Goal: Unclear

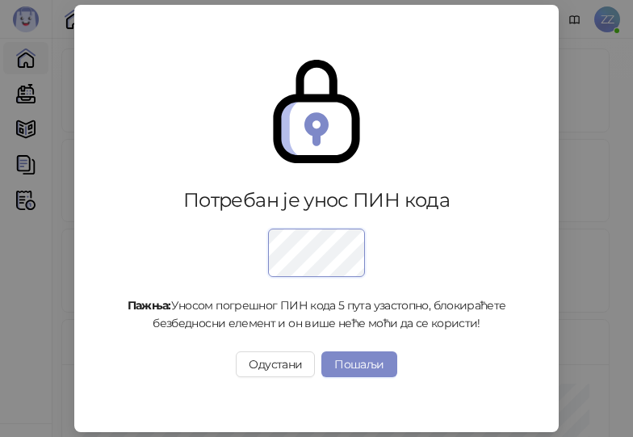
click at [366, 367] on button "Пошаљи" at bounding box center [358, 364] width 75 height 26
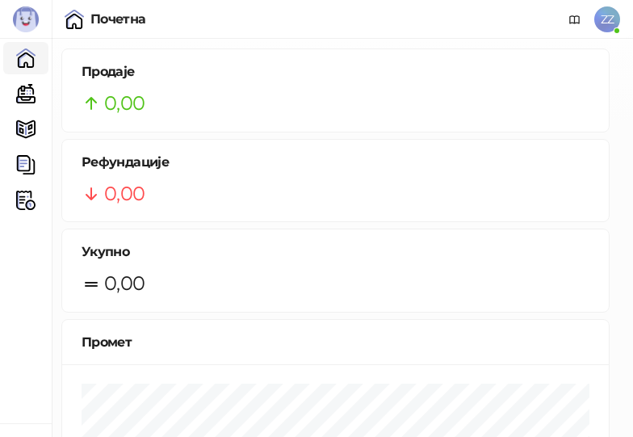
click at [366, 367] on div "Потребан је унос ПИН кода Пажња: Уносом погрешног ПИН кода 5 пута узастопно, бл…" at bounding box center [316, 218] width 633 height 437
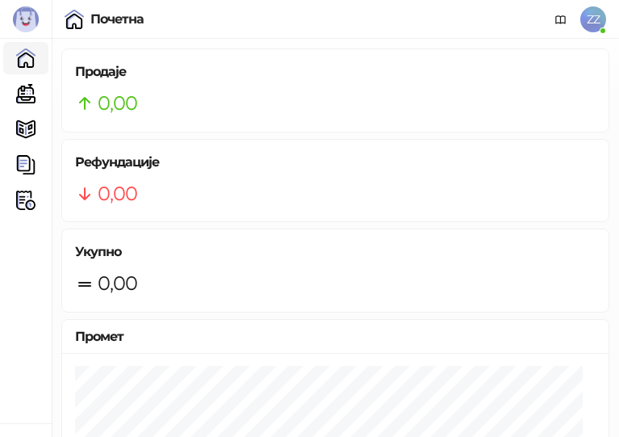
drag, startPoint x: 0, startPoint y: 0, endPoint x: 366, endPoint y: 367, distance: 518.8
